Goal: Contribute content: Contribute content

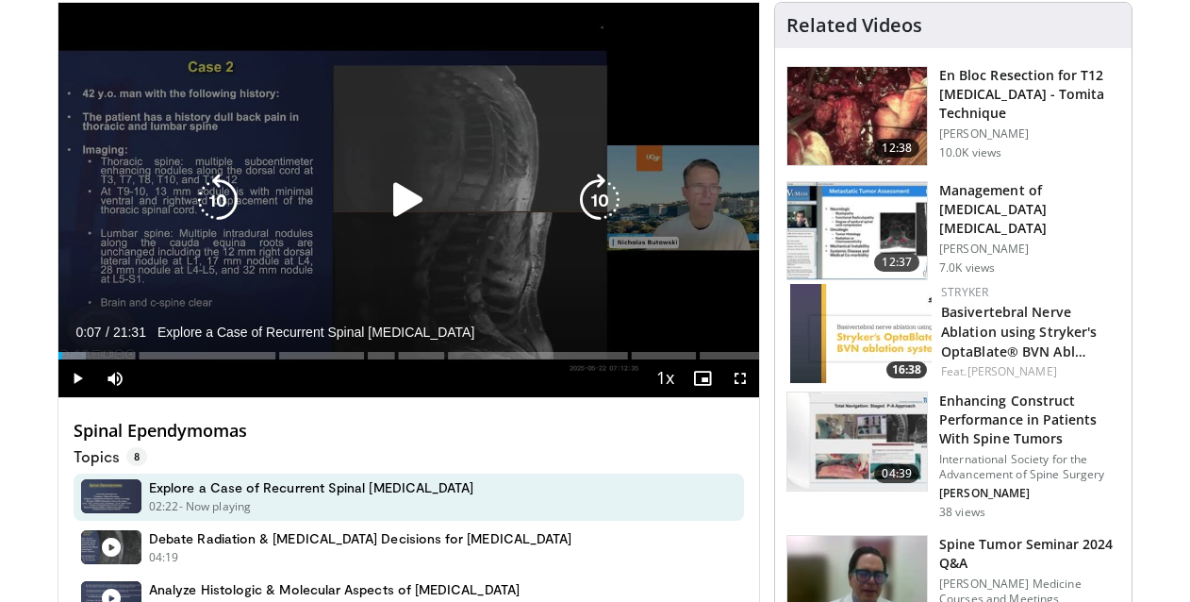
scroll to position [189, 0]
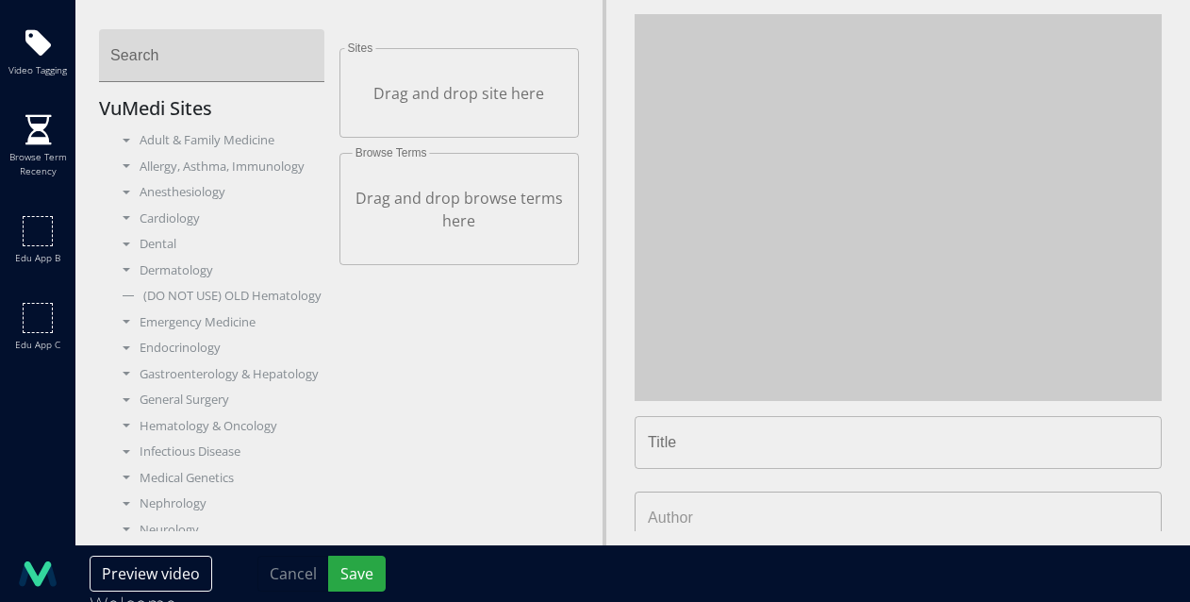
type input "**********"
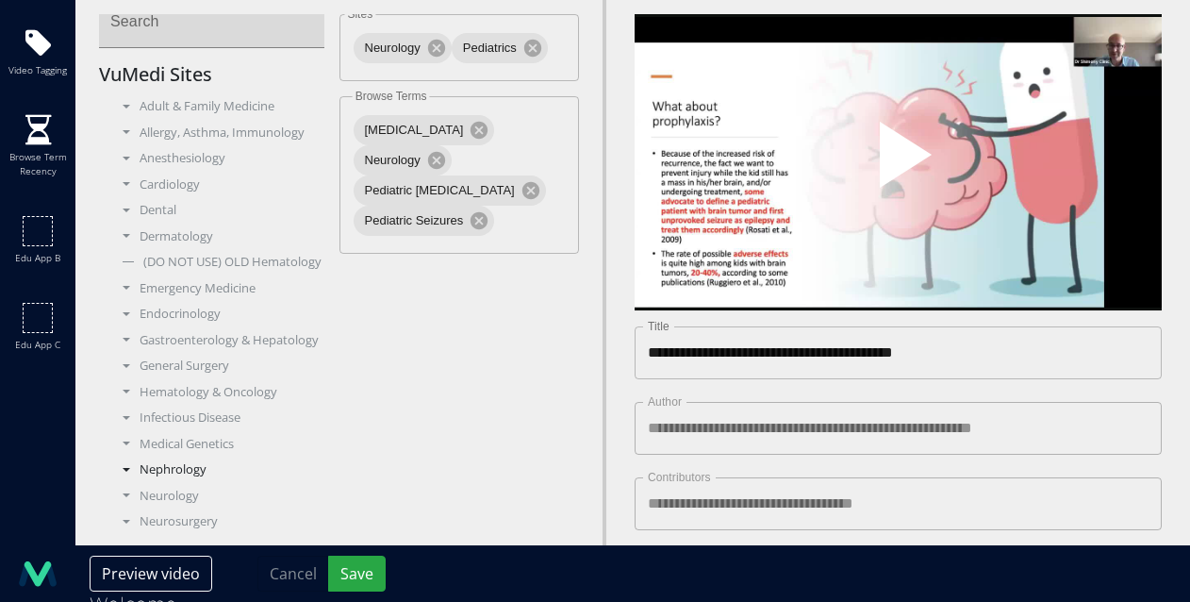
scroll to position [45, 0]
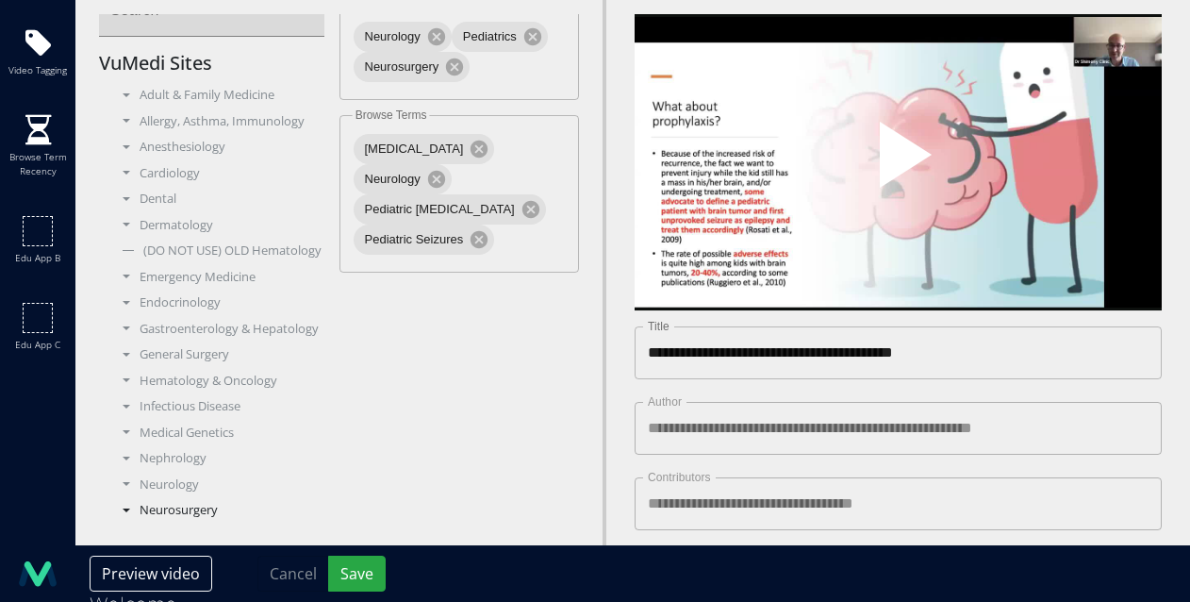
click at [150, 516] on div "Neurosurgery" at bounding box center [219, 510] width 212 height 19
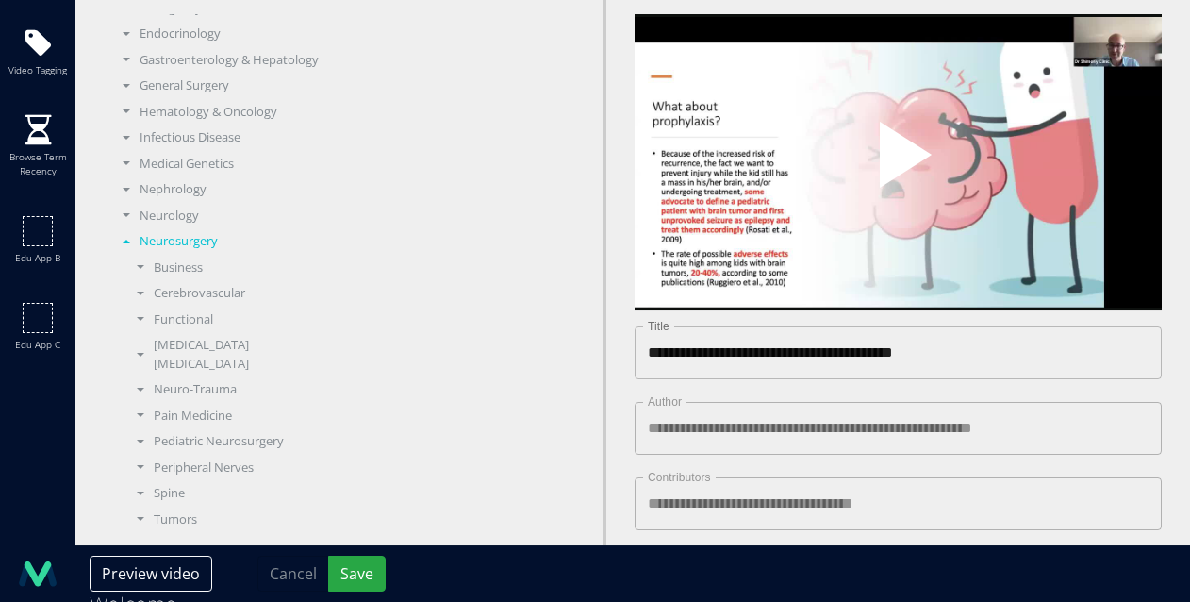
scroll to position [315, 0]
click at [186, 323] on div "Functional" at bounding box center [226, 318] width 198 height 19
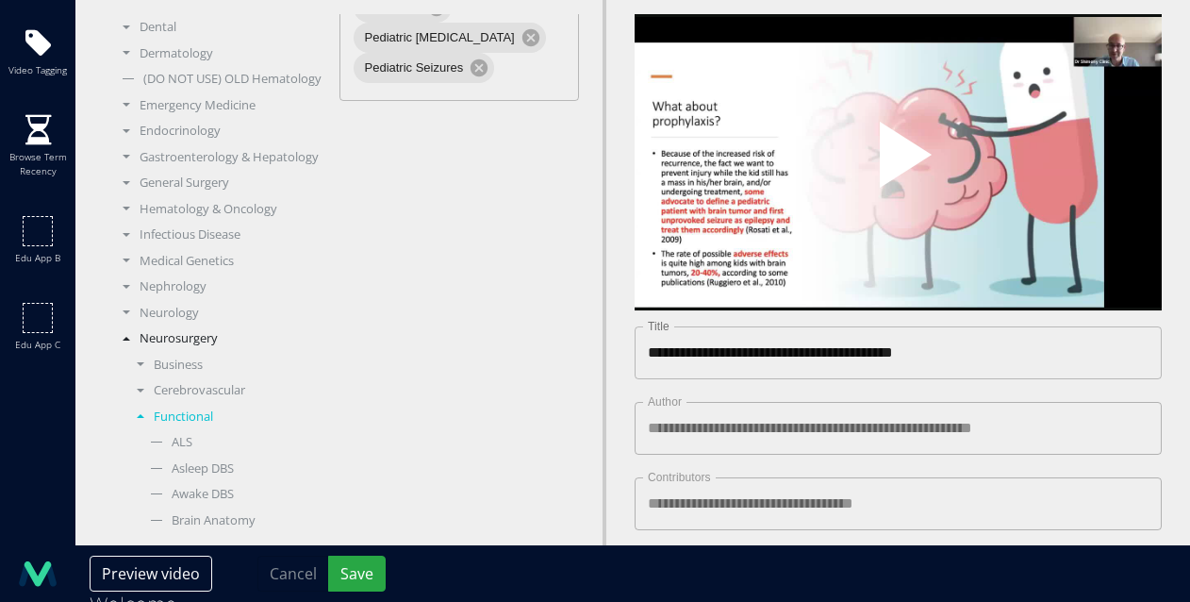
scroll to position [251, 0]
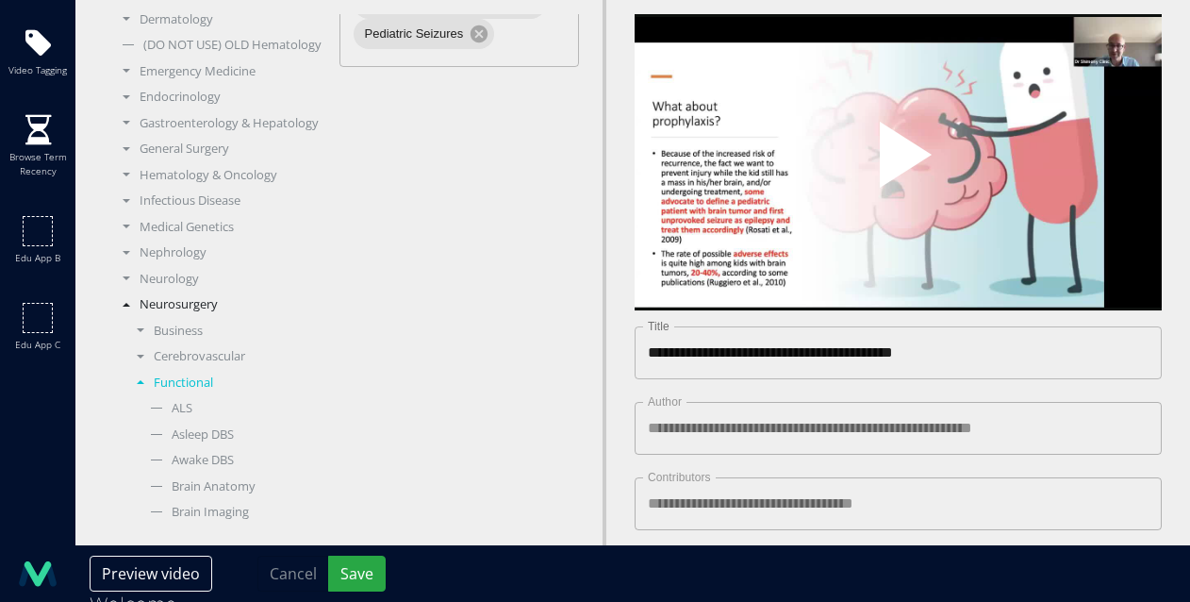
click at [168, 386] on div "Functional" at bounding box center [226, 382] width 198 height 19
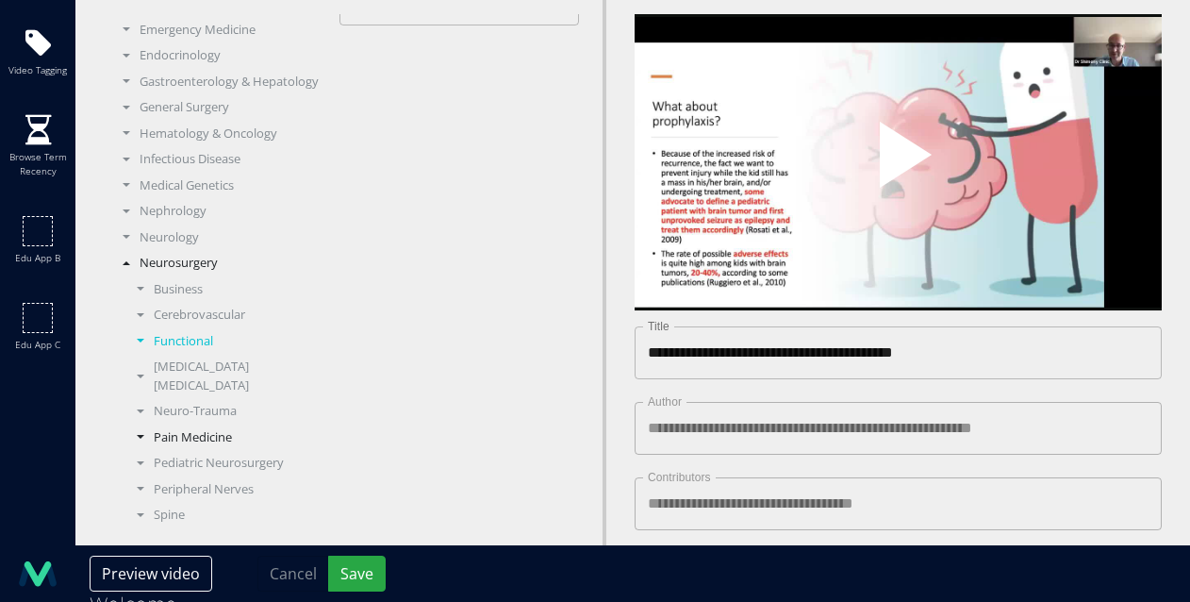
scroll to position [362, 0]
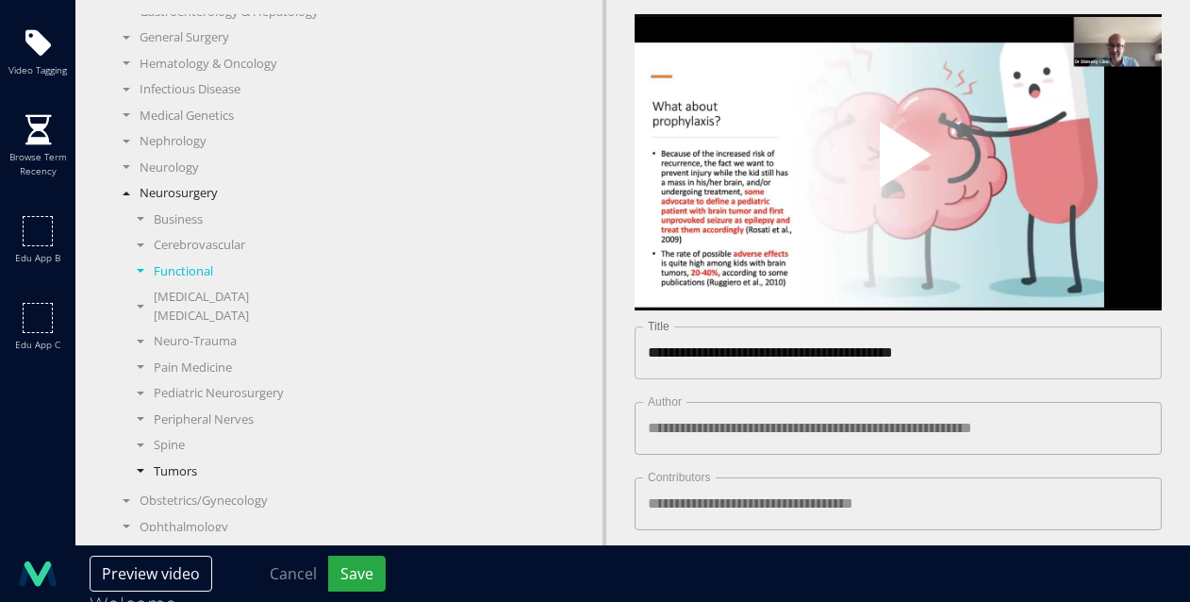
click at [174, 462] on div "Tumors" at bounding box center [226, 471] width 198 height 19
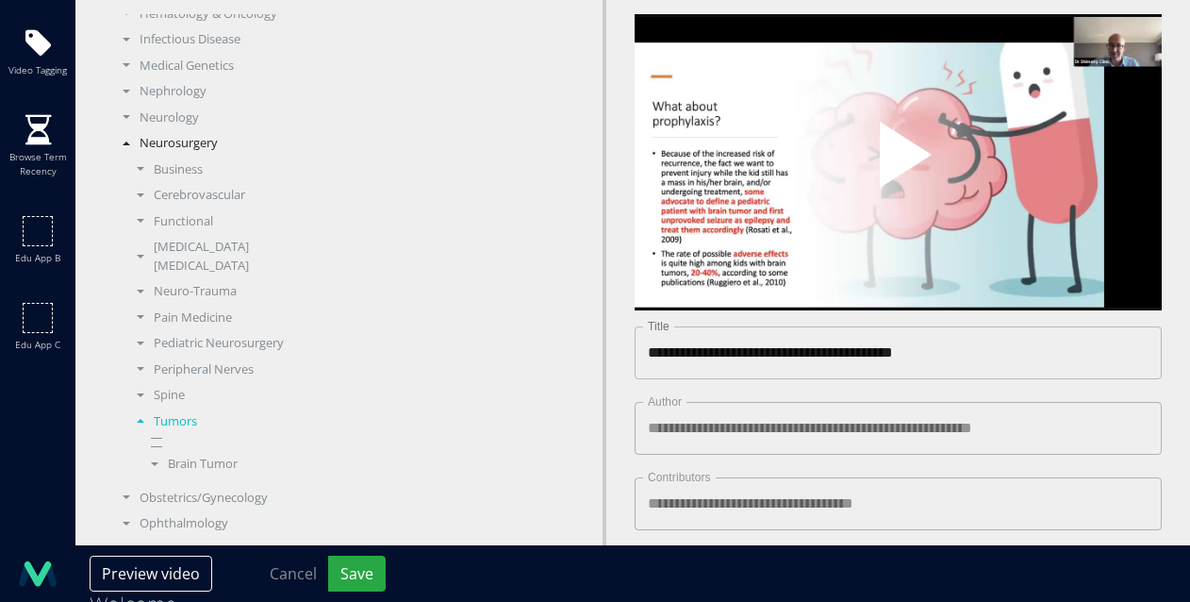
scroll to position [413, 0]
click at [212, 454] on div "Brain Tumor" at bounding box center [233, 463] width 184 height 19
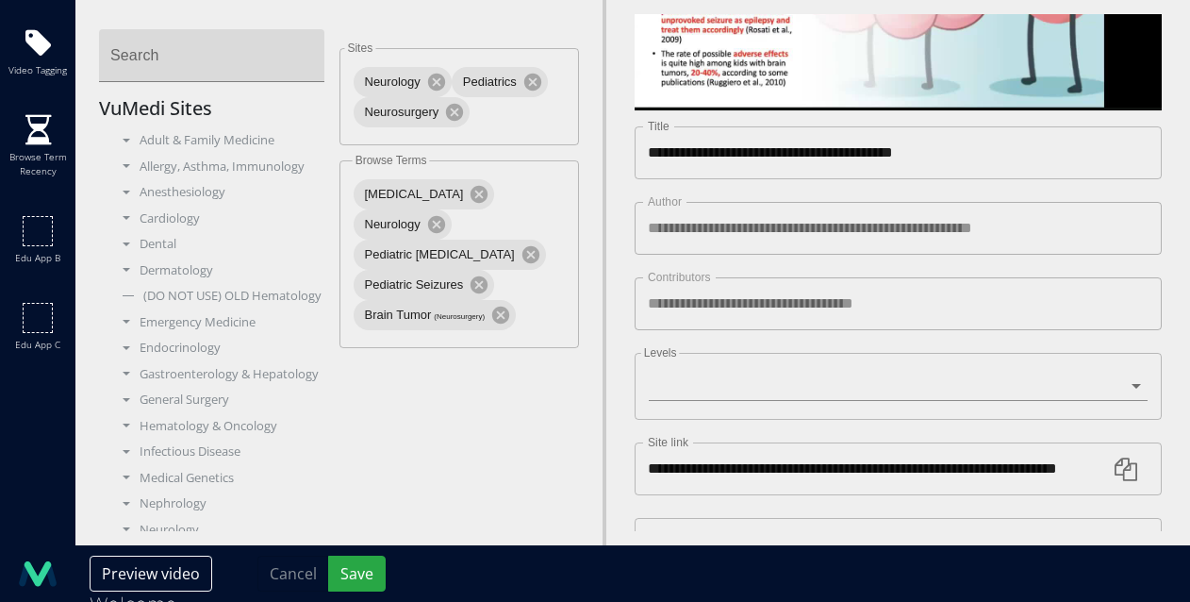
scroll to position [455, 0]
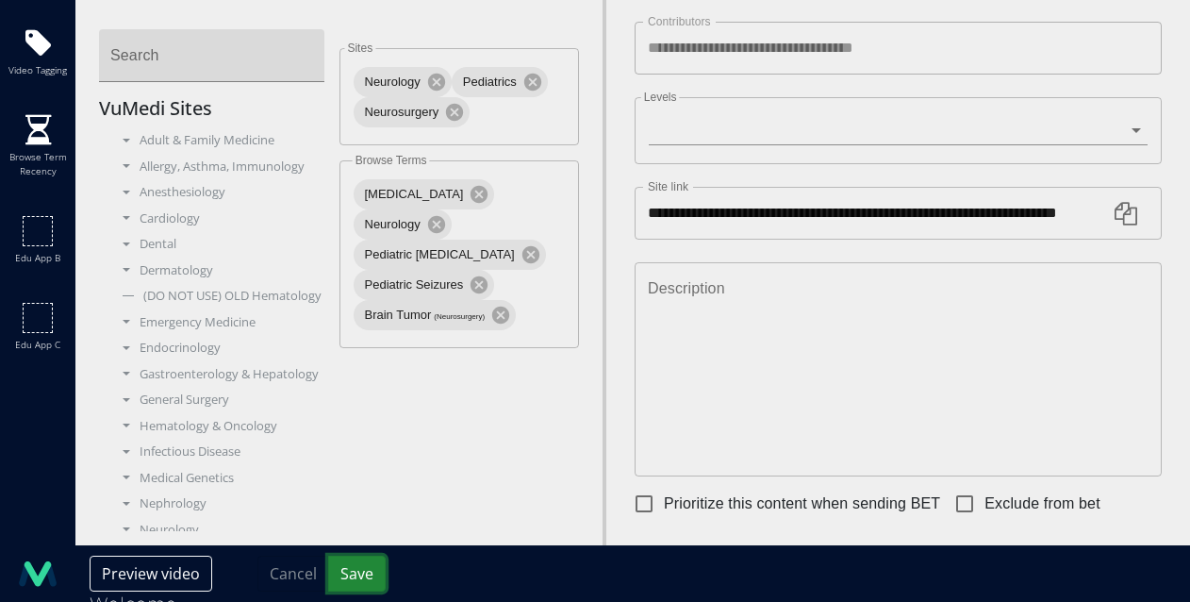
click at [375, 574] on button "Save" at bounding box center [357, 573] width 58 height 36
click at [347, 571] on button "Save" at bounding box center [357, 573] width 58 height 36
